Goal: Information Seeking & Learning: Check status

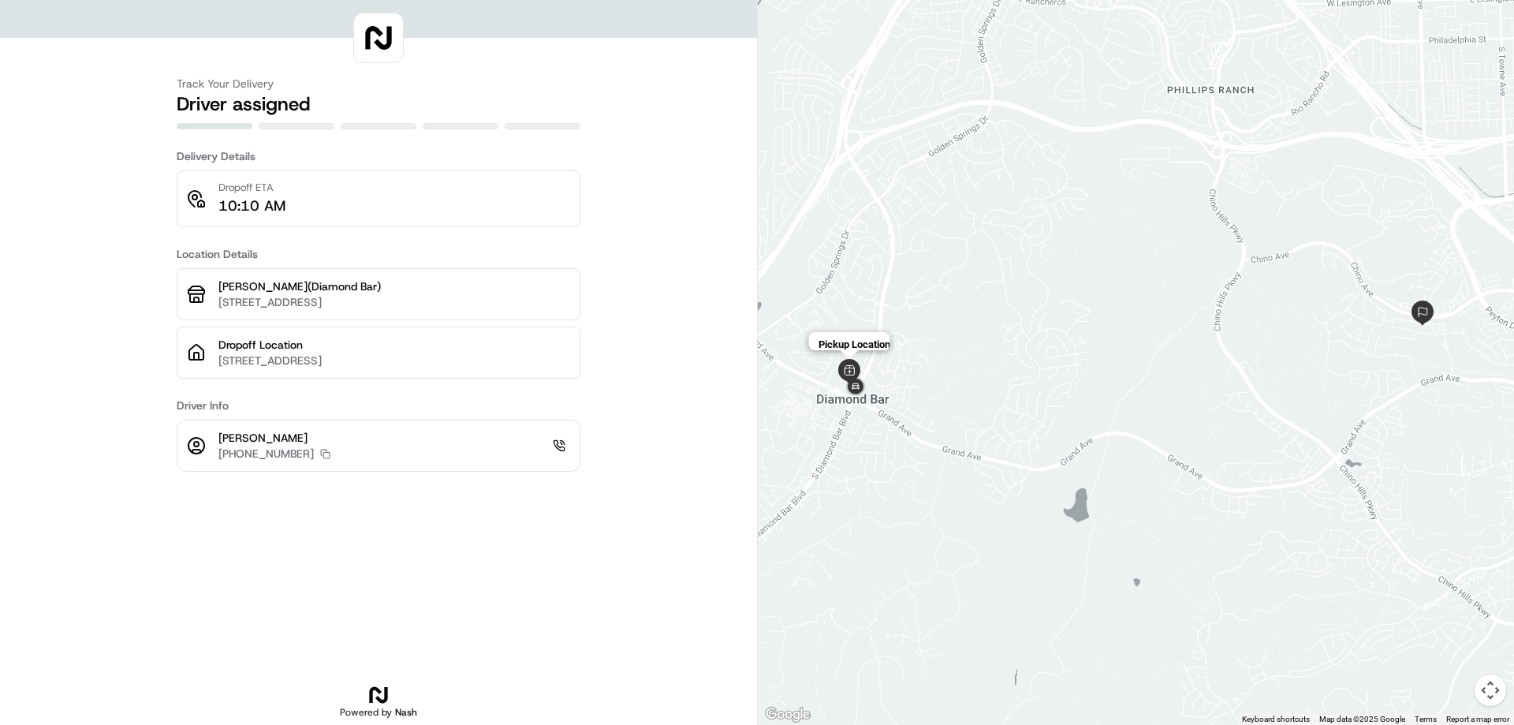
click at [839, 368] on img at bounding box center [849, 371] width 25 height 25
